Goal: Information Seeking & Learning: Learn about a topic

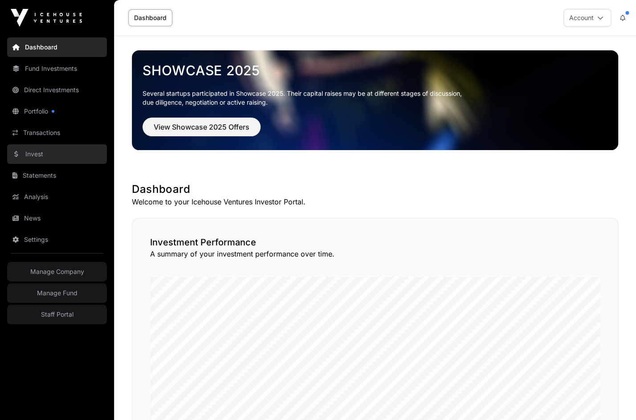
click at [33, 152] on link "Invest" at bounding box center [57, 154] width 100 height 20
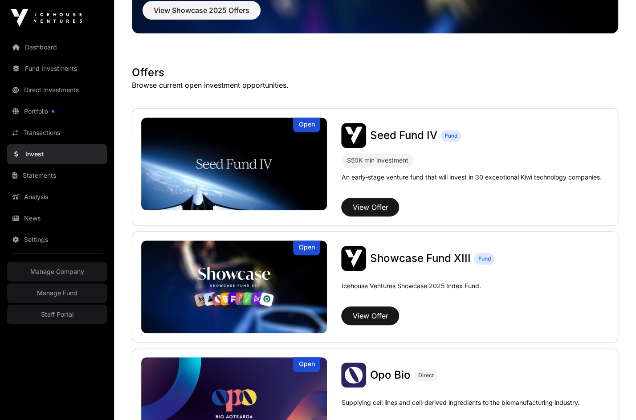
scroll to position [125, 0]
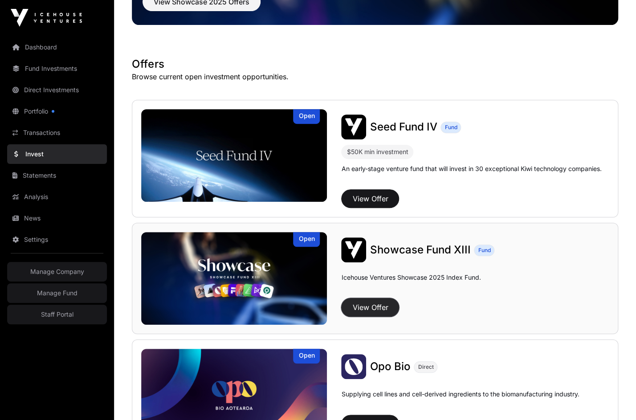
click at [359, 303] on button "View Offer" at bounding box center [370, 307] width 58 height 19
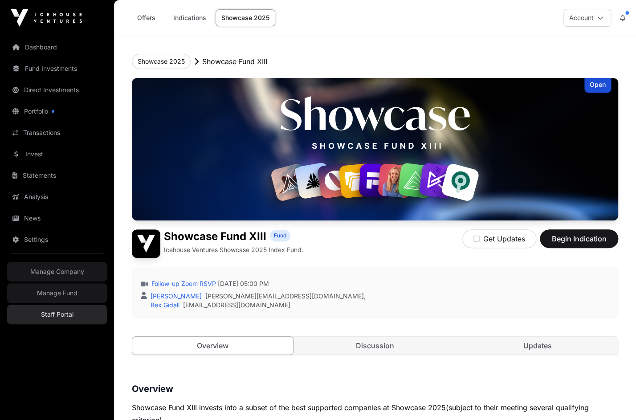
click at [56, 319] on link "Staff Portal" at bounding box center [57, 315] width 100 height 20
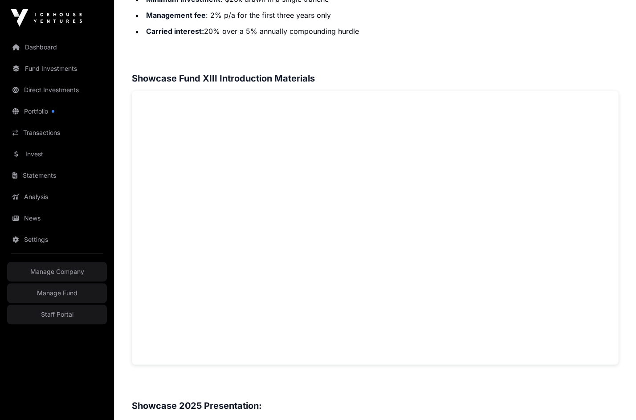
scroll to position [563, 0]
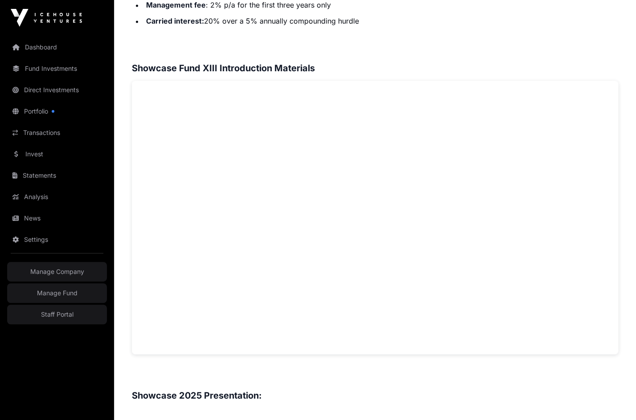
click at [495, 41] on div "Overview Showcase Fund XIII invests into a subset of the best supported compani…" at bounding box center [375, 250] width 486 height 863
click at [57, 316] on link "Staff Portal" at bounding box center [57, 315] width 100 height 20
